Goal: Information Seeking & Learning: Find specific fact

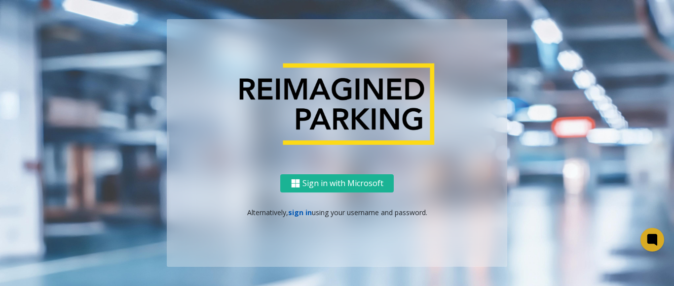
click at [303, 212] on link "sign in" at bounding box center [300, 212] width 24 height 9
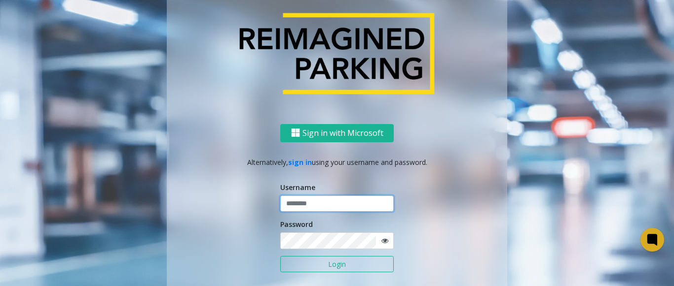
click at [309, 203] on input "text" at bounding box center [336, 204] width 113 height 17
drag, startPoint x: 313, startPoint y: 204, endPoint x: 277, endPoint y: 203, distance: 35.5
click at [280, 203] on input "*******" at bounding box center [336, 204] width 113 height 17
type input "*******"
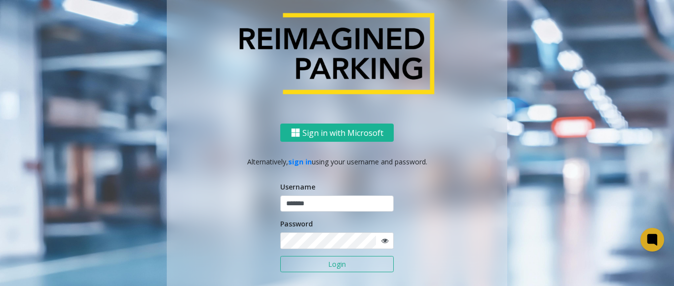
click at [329, 250] on form "Username ******* Password Login" at bounding box center [336, 233] width 113 height 102
click at [377, 240] on span at bounding box center [384, 241] width 18 height 17
click at [381, 240] on icon at bounding box center [384, 241] width 7 height 7
click at [273, 237] on div "Sign in with Microsoft Alternatively, sign in using your username and password.…" at bounding box center [337, 221] width 340 height 194
drag, startPoint x: 336, startPoint y: 263, endPoint x: 347, endPoint y: 263, distance: 10.4
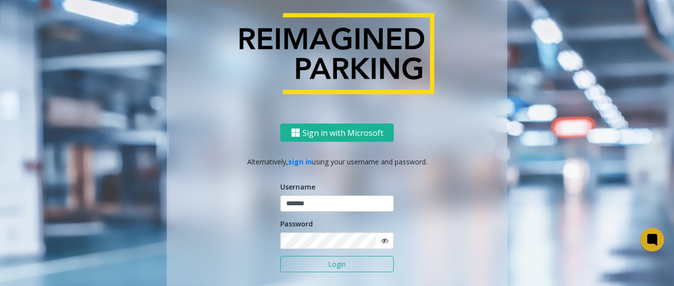
click at [347, 263] on button "Login" at bounding box center [336, 264] width 113 height 17
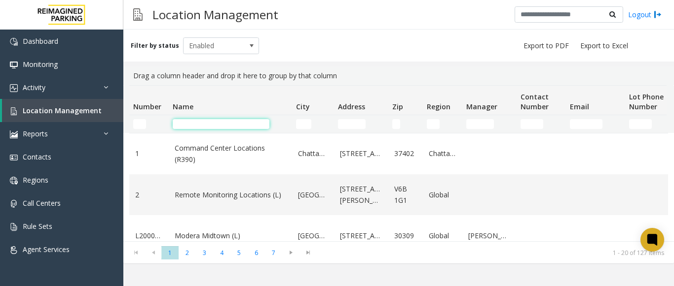
click at [199, 126] on input "Name Filter" at bounding box center [221, 124] width 97 height 10
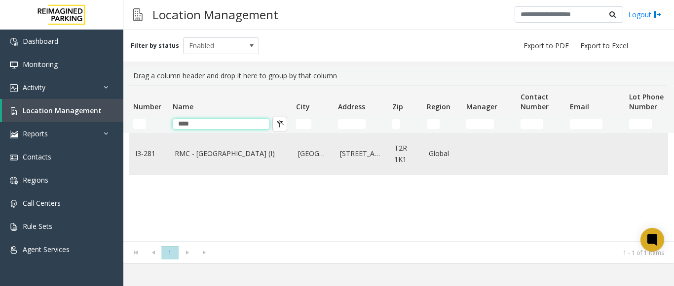
type input "****"
click at [222, 153] on link "RMC - Mount Royal Village (I)" at bounding box center [230, 153] width 111 height 11
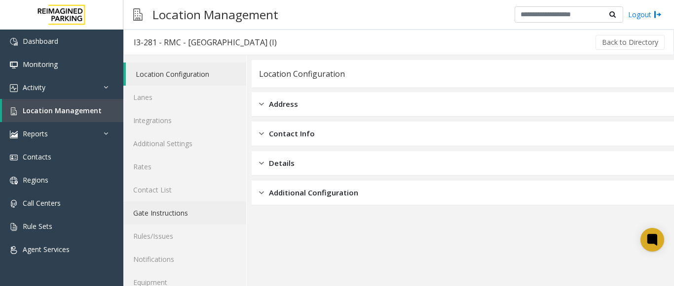
scroll to position [38, 0]
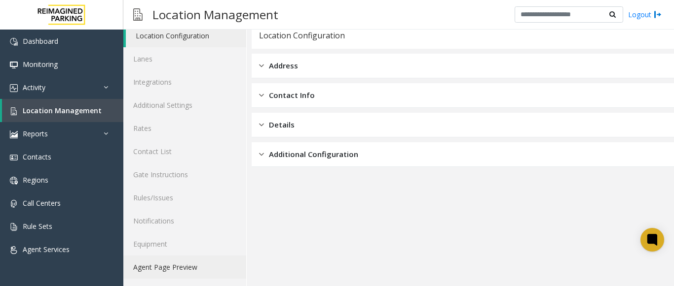
click at [181, 267] on link "Agent Page Preview" at bounding box center [184, 267] width 123 height 23
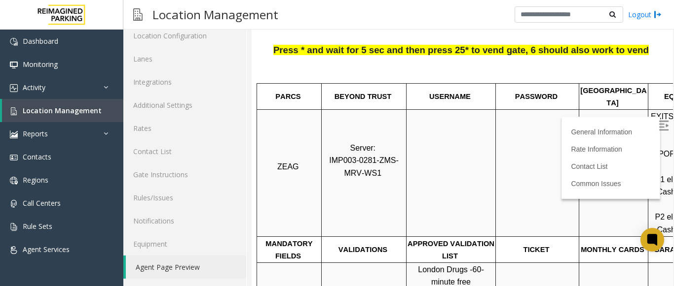
scroll to position [148, 0]
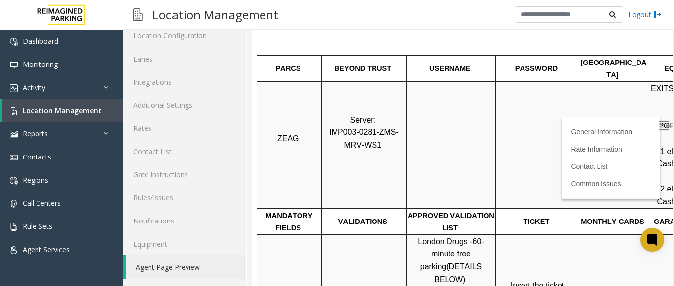
click at [658, 127] on img at bounding box center [663, 126] width 10 height 10
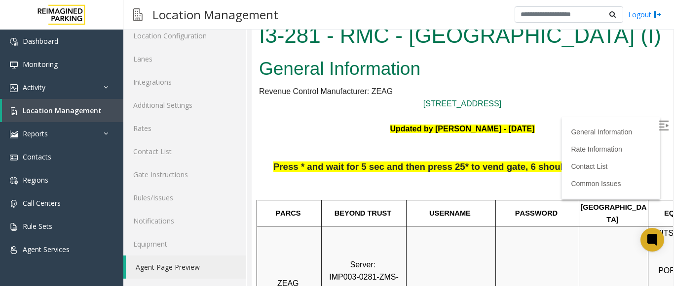
scroll to position [0, 0]
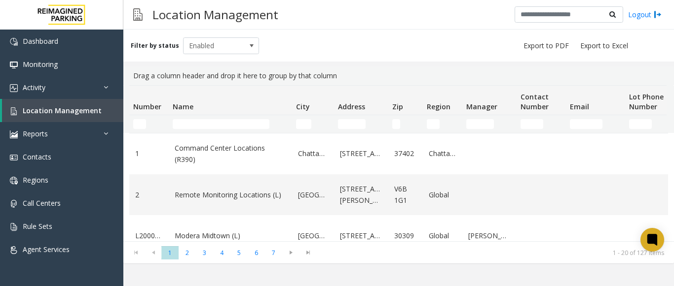
click at [188, 118] on td "Name Filter" at bounding box center [230, 124] width 123 height 18
click at [189, 125] on input "Name Filter" at bounding box center [221, 124] width 97 height 10
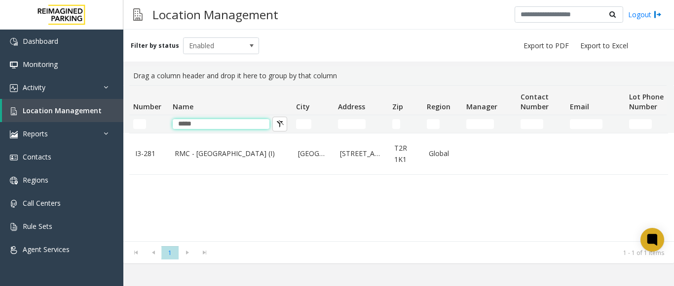
type input "*****"
click at [217, 162] on td "RMC - [GEOGRAPHIC_DATA] (I)" at bounding box center [230, 154] width 123 height 41
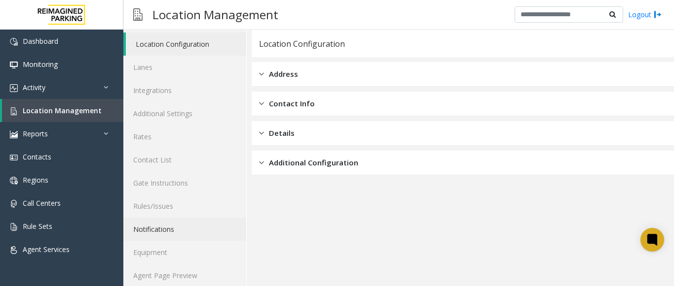
scroll to position [38, 0]
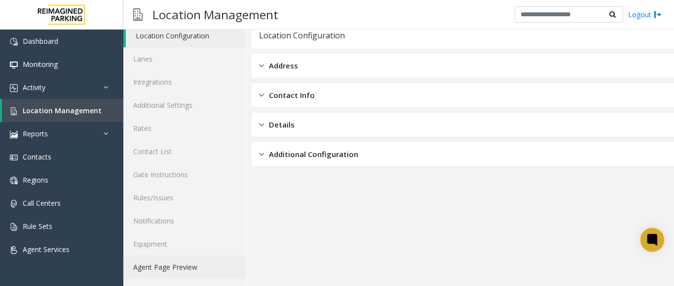
click at [198, 264] on link "Agent Page Preview" at bounding box center [184, 267] width 123 height 23
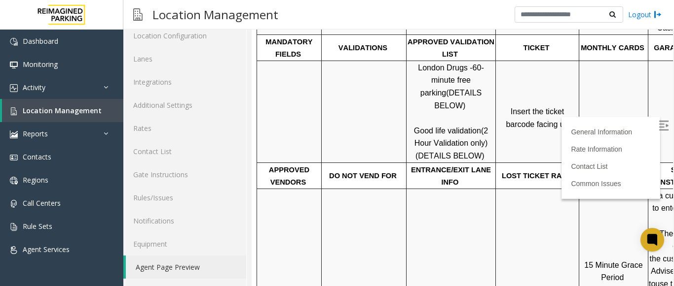
scroll to position [345, 0]
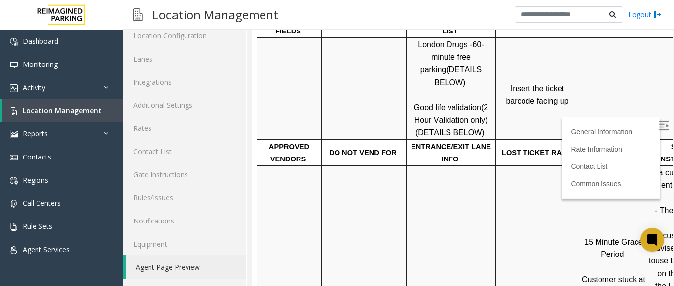
click at [658, 123] on img at bounding box center [663, 126] width 10 height 10
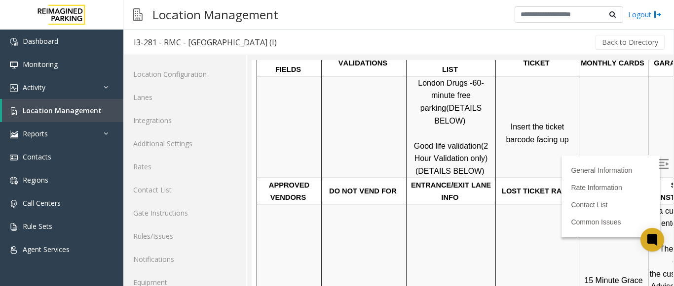
scroll to position [38, 0]
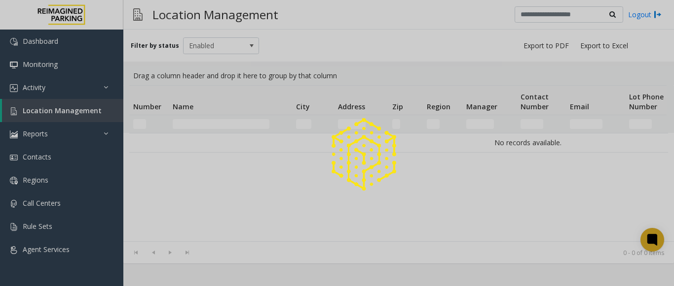
click at [213, 122] on div at bounding box center [337, 143] width 674 height 286
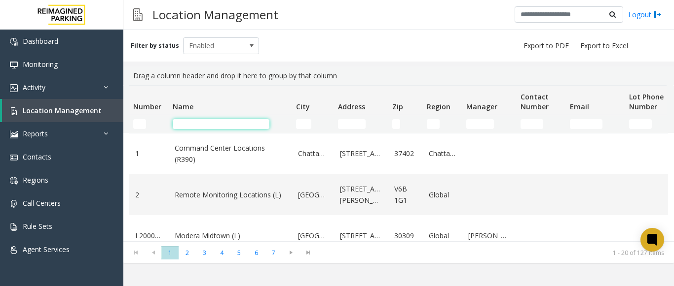
click at [213, 122] on input "Name Filter" at bounding box center [221, 124] width 97 height 10
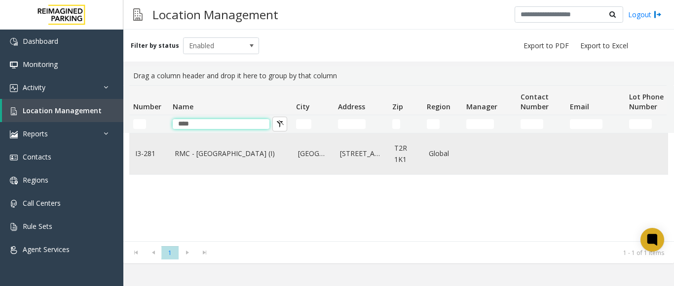
type input "****"
click at [194, 162] on td "RMC - [GEOGRAPHIC_DATA] (I)" at bounding box center [230, 154] width 123 height 41
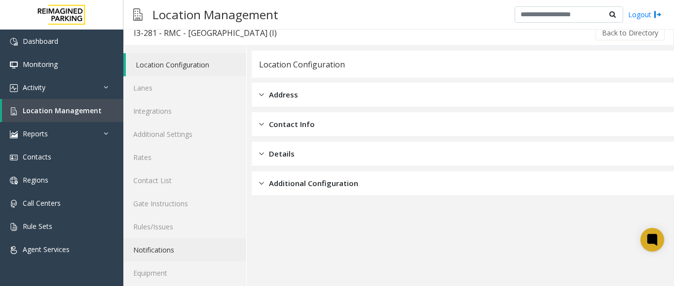
scroll to position [38, 0]
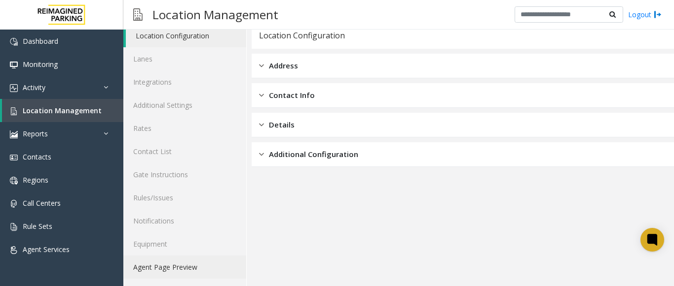
drag, startPoint x: 160, startPoint y: 269, endPoint x: 176, endPoint y: 262, distance: 17.0
click at [160, 269] on link "Agent Page Preview" at bounding box center [184, 267] width 123 height 23
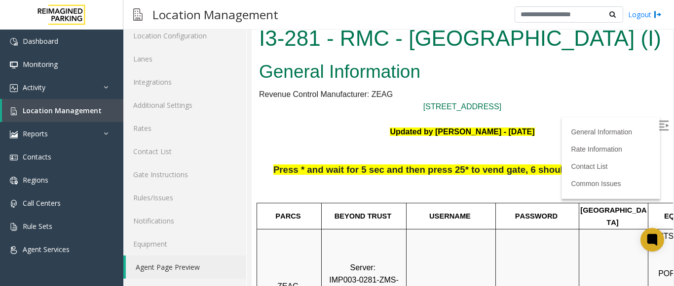
click at [657, 122] on label at bounding box center [664, 127] width 15 height 15
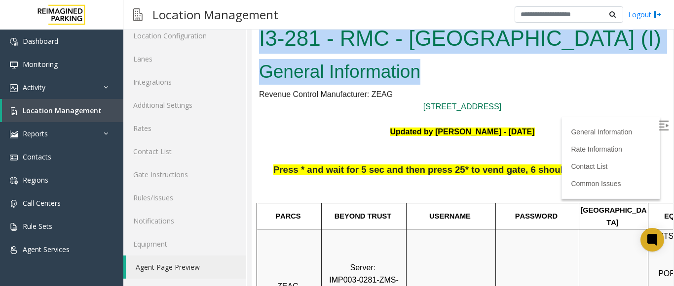
drag, startPoint x: 436, startPoint y: 74, endPoint x: 255, endPoint y: 42, distance: 183.8
click at [255, 42] on body "I3-281 - RMC - [GEOGRAPHIC_DATA] (I) General Information Revenue Control Manufa…" at bounding box center [461, 154] width 421 height 265
click at [327, 80] on h2 "General Information" at bounding box center [462, 72] width 406 height 26
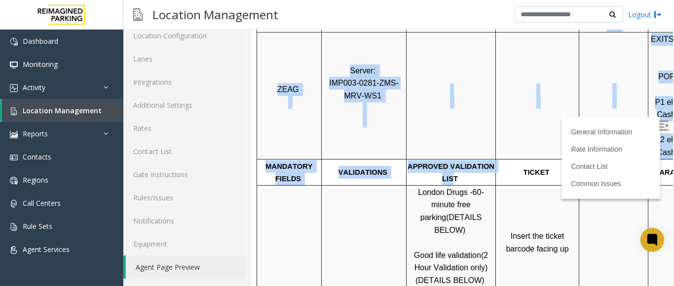
scroll to position [197, 139]
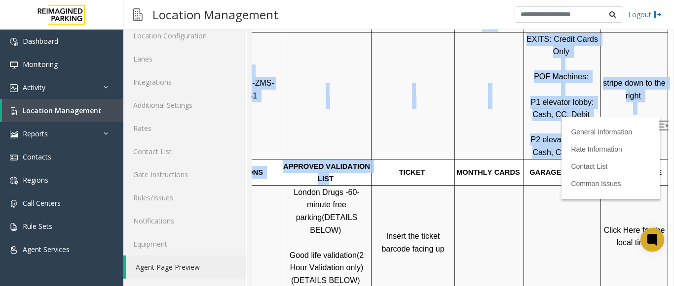
drag, startPoint x: 488, startPoint y: 166, endPoint x: 725, endPoint y: 162, distance: 237.2
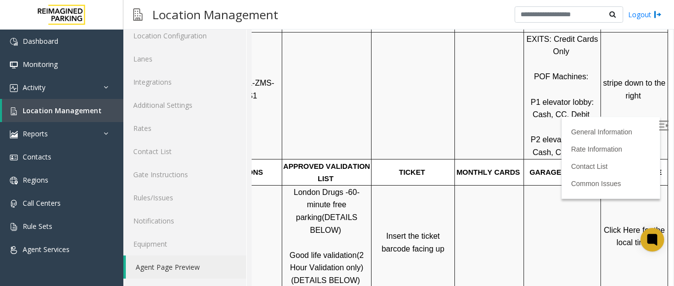
click at [561, 166] on p "GARAGE LAYOUT" at bounding box center [561, 172] width 75 height 13
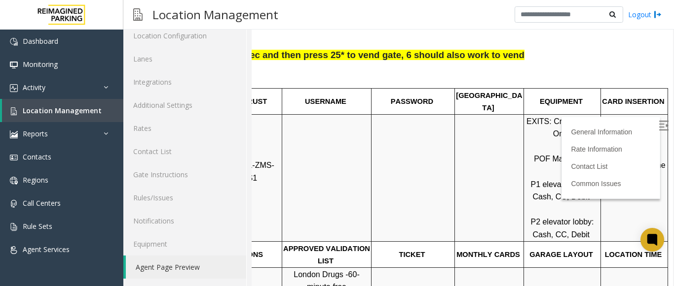
scroll to position [99, 139]
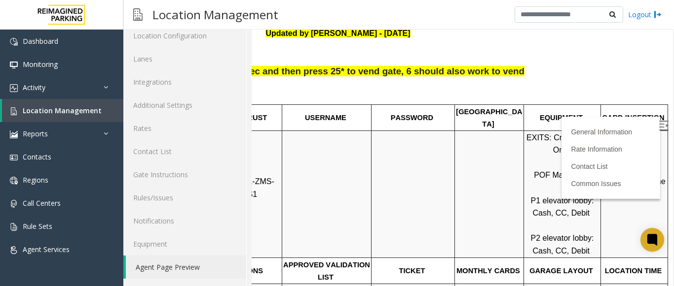
drag, startPoint x: 561, startPoint y: 144, endPoint x: 566, endPoint y: 147, distance: 5.3
click at [566, 147] on p "EXITS: Credit Cards Only POF Machines: P1 elevator lobby: Cash, CC, Debit P2 el…" at bounding box center [561, 195] width 75 height 126
click at [537, 134] on span "EXITS: Credit Cards Only" at bounding box center [562, 144] width 73 height 21
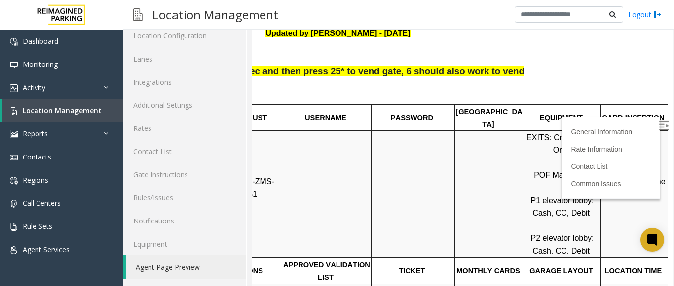
click at [537, 134] on span "EXITS: Credit Cards Only" at bounding box center [562, 144] width 73 height 21
drag, startPoint x: 537, startPoint y: 126, endPoint x: 556, endPoint y: 141, distance: 24.7
click at [556, 141] on p "EXITS: Credit Cards Only POF Machines: P1 elevator lobby: Cash, CC, Debit P2 el…" at bounding box center [561, 195] width 75 height 126
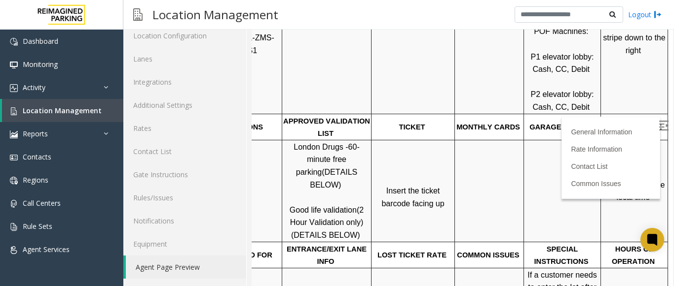
scroll to position [247, 139]
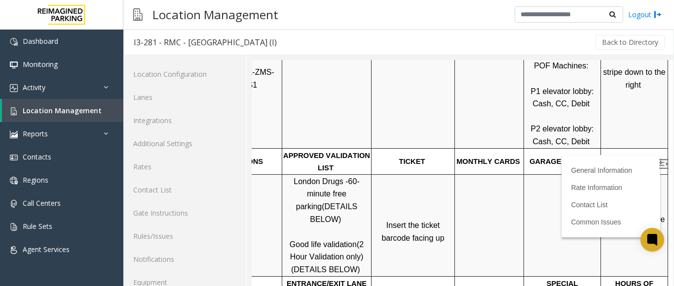
scroll to position [38, 0]
